Goal: Answer question/provide support: Share knowledge or assist other users

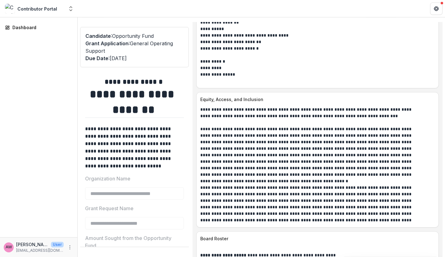
scroll to position [3321, 0]
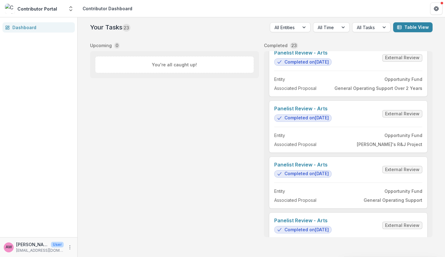
scroll to position [980, 0]
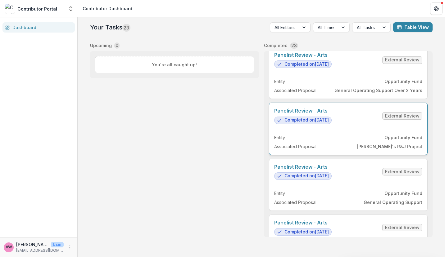
click at [305, 114] on link "Panelist Review - Arts" at bounding box center [302, 111] width 57 height 6
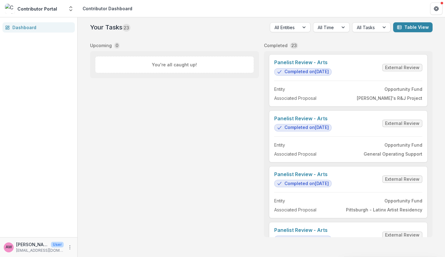
scroll to position [1026, 0]
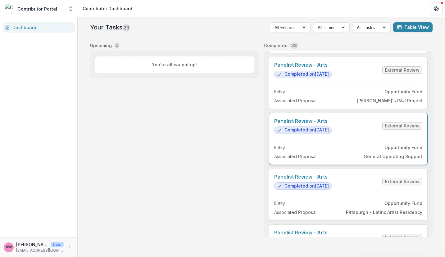
click at [332, 118] on link "Panelist Review - Arts" at bounding box center [302, 121] width 57 height 6
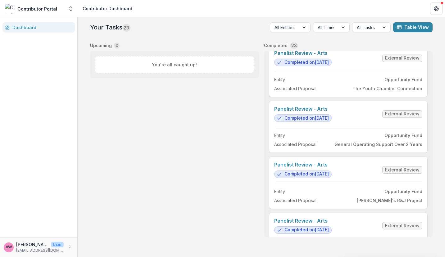
scroll to position [840, 0]
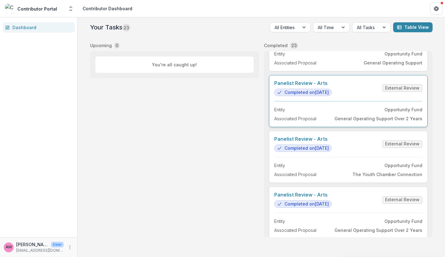
click at [332, 83] on link "Panelist Review - Arts" at bounding box center [302, 83] width 57 height 6
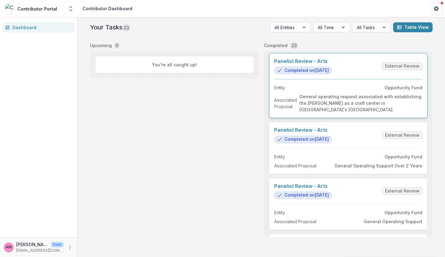
scroll to position [75, 0]
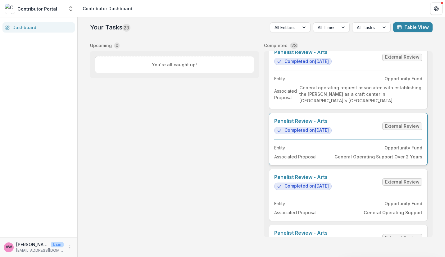
click at [332, 124] on link "Panelist Review - Arts" at bounding box center [302, 121] width 57 height 6
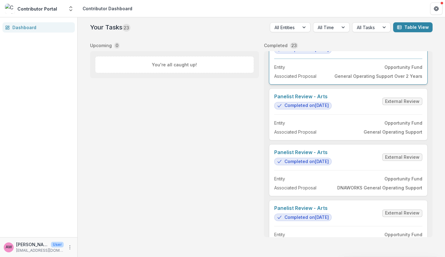
scroll to position [157, 0]
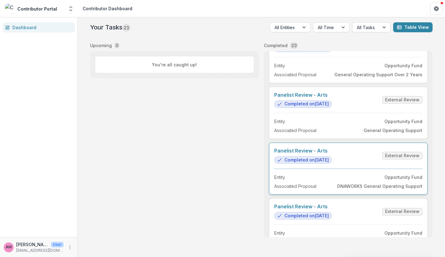
click at [332, 154] on link "Panelist Review - Arts" at bounding box center [302, 151] width 57 height 6
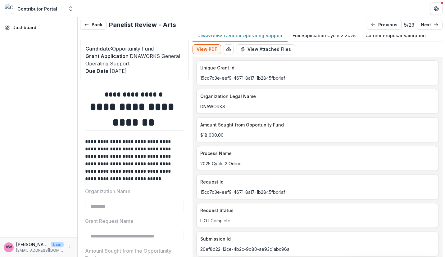
scroll to position [6, 0]
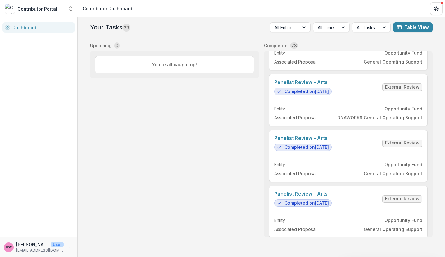
scroll to position [250, 0]
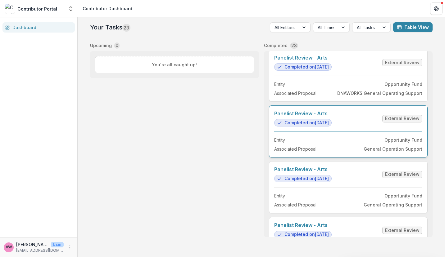
click at [332, 117] on link "Panelist Review - Arts" at bounding box center [302, 114] width 57 height 6
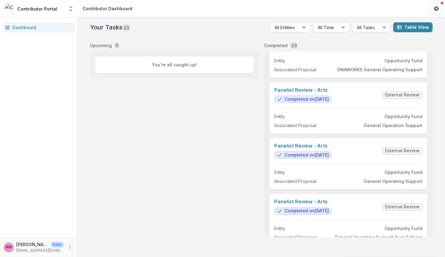
scroll to position [274, 0]
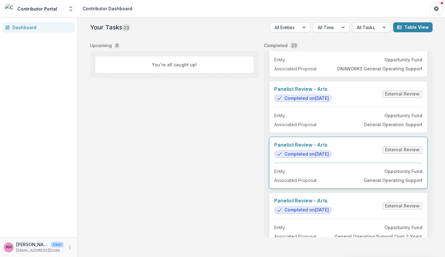
click at [332, 148] on link "Panelist Review - Arts" at bounding box center [302, 145] width 57 height 6
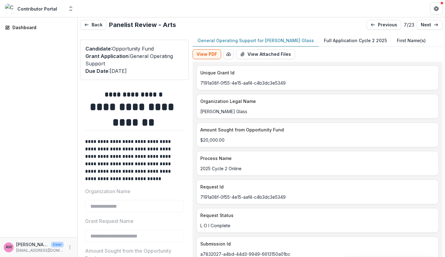
scroll to position [9, 0]
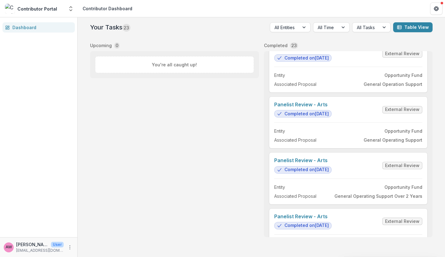
scroll to position [315, 0]
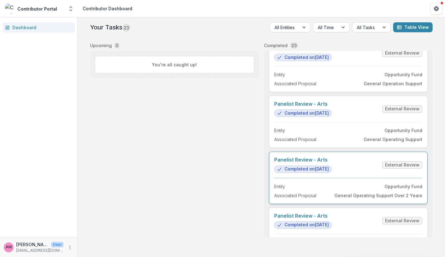
click at [332, 163] on link "Panelist Review - Arts" at bounding box center [302, 160] width 57 height 6
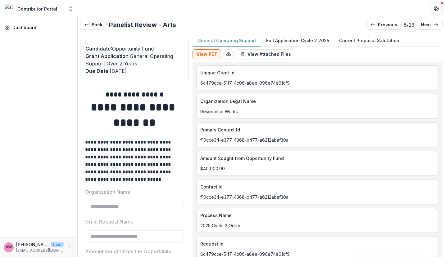
type input "*******"
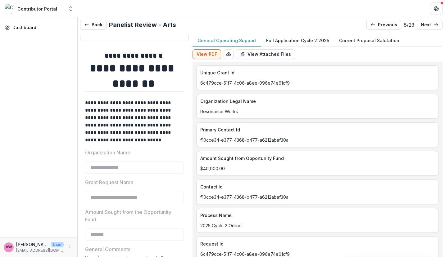
scroll to position [55, 0]
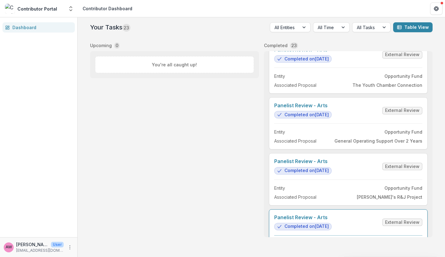
scroll to position [923, 0]
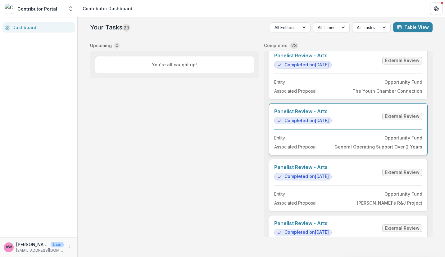
click at [332, 110] on link "Panelist Review - Arts" at bounding box center [302, 112] width 57 height 6
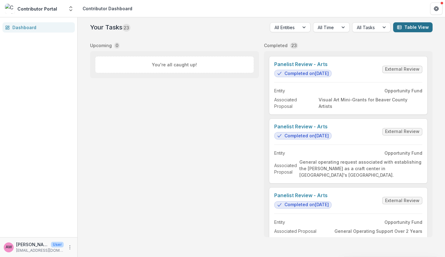
click at [415, 27] on button "Table View" at bounding box center [412, 27] width 39 height 10
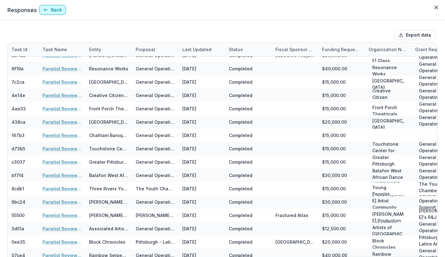
click at [57, 9] on button "Back" at bounding box center [52, 10] width 26 height 10
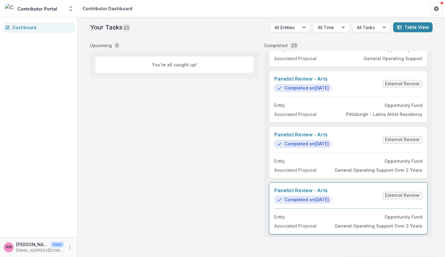
scroll to position [1123, 0]
click at [332, 189] on link "Panelist Review - Arts" at bounding box center [302, 191] width 57 height 6
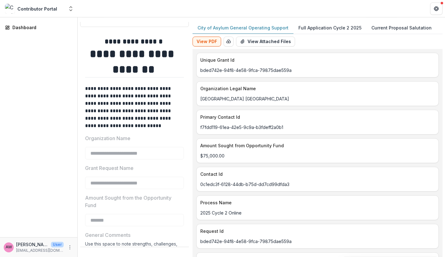
click at [320, 26] on p "Full Application Cycle 2 2025" at bounding box center [329, 28] width 63 height 7
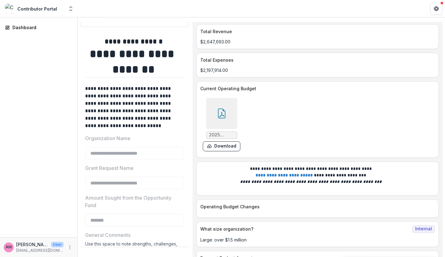
scroll to position [2497, 0]
click at [227, 118] on icon at bounding box center [222, 113] width 10 height 10
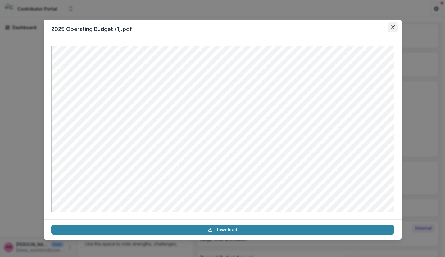
click at [394, 25] on button "Close" at bounding box center [393, 27] width 10 height 10
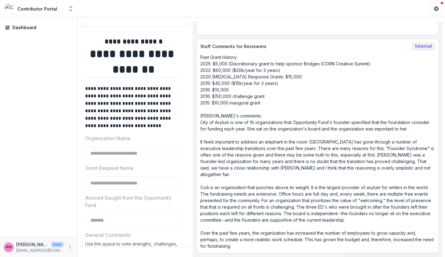
scroll to position [3801, 0]
